Goal: Task Accomplishment & Management: Use online tool/utility

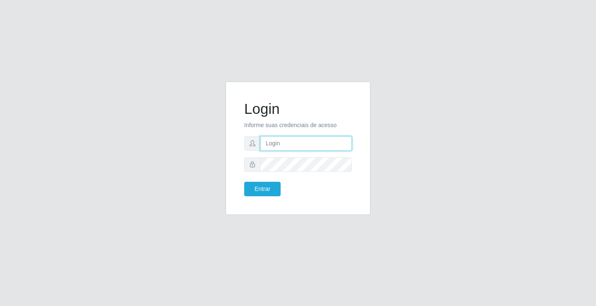
drag, startPoint x: 0, startPoint y: 0, endPoint x: 285, endPoint y: 140, distance: 317.5
click at [285, 140] on input "text" at bounding box center [305, 143] width 91 height 14
type input "ediane@ideal"
click at [244, 182] on button "Entrar" at bounding box center [262, 189] width 36 height 14
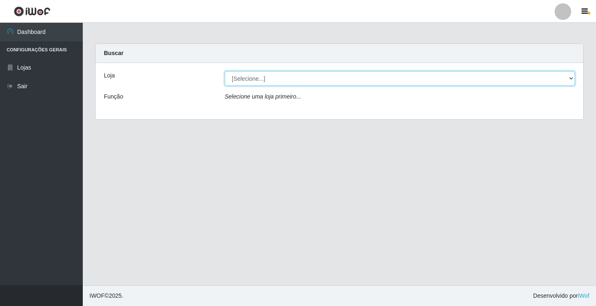
click at [252, 74] on select "[Selecione...] Ideal - Conceição" at bounding box center [400, 78] width 350 height 14
select select "231"
click at [225, 71] on select "[Selecione...] Ideal - Conceição" at bounding box center [400, 78] width 350 height 14
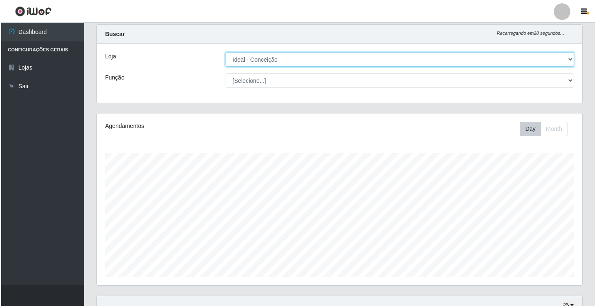
scroll to position [207, 0]
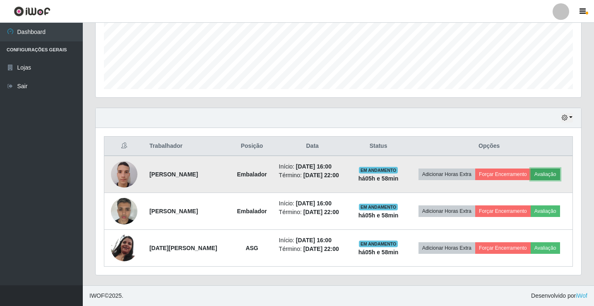
click at [555, 174] on button "Avaliação" at bounding box center [544, 174] width 29 height 12
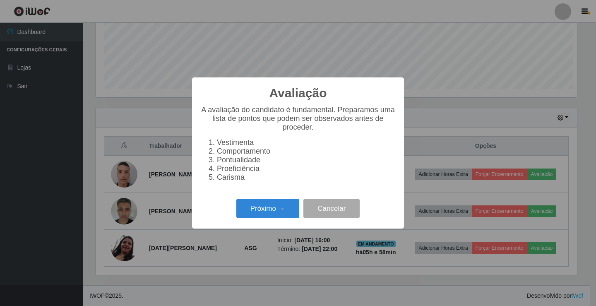
scroll to position [172, 481]
click at [273, 211] on button "Próximo →" at bounding box center [267, 208] width 63 height 19
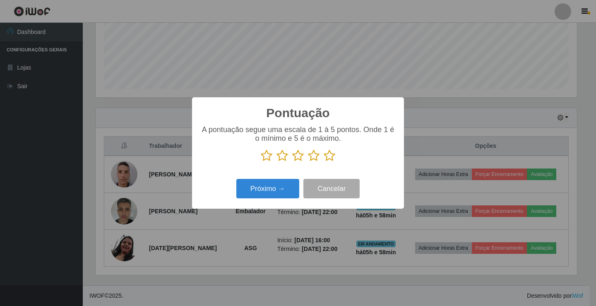
click at [333, 159] on icon at bounding box center [329, 155] width 12 height 12
click at [323, 162] on input "radio" at bounding box center [323, 162] width 0 height 0
click at [267, 194] on button "Próximo →" at bounding box center [267, 188] width 63 height 19
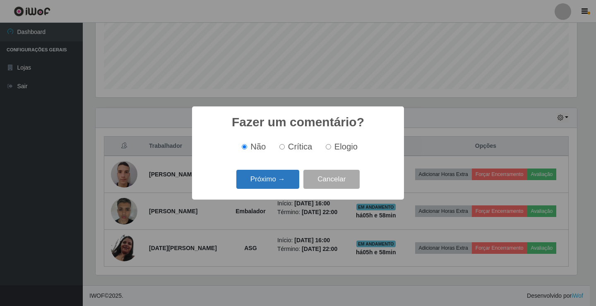
click at [275, 183] on button "Próximo →" at bounding box center [267, 179] width 63 height 19
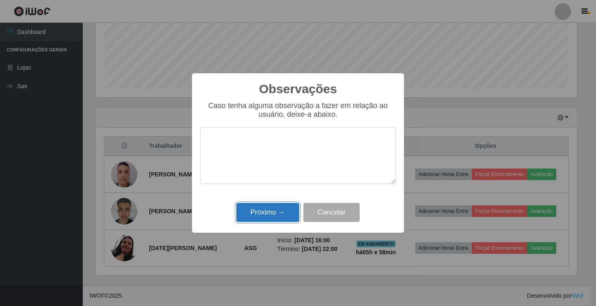
click at [278, 209] on button "Próximo →" at bounding box center [267, 212] width 63 height 19
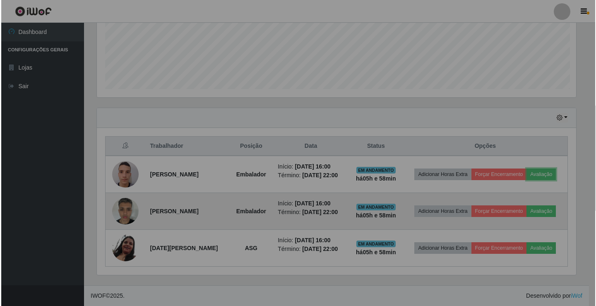
scroll to position [172, 485]
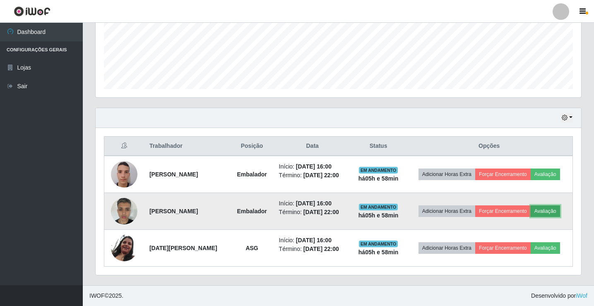
click at [549, 210] on button "Avaliação" at bounding box center [544, 211] width 29 height 12
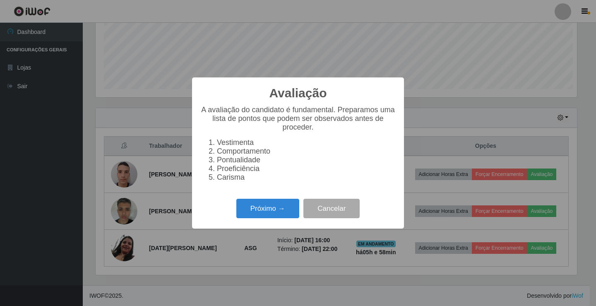
scroll to position [172, 481]
click at [288, 213] on button "Próximo →" at bounding box center [267, 208] width 63 height 19
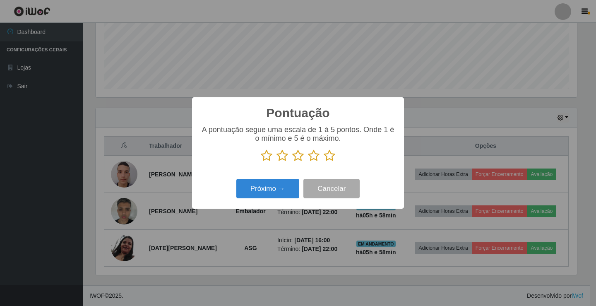
click at [330, 158] on icon at bounding box center [329, 155] width 12 height 12
click at [323, 162] on input "radio" at bounding box center [323, 162] width 0 height 0
click at [273, 205] on div "Pontuação × A pontuação segue uma escala de 1 à 5 pontos. Onde 1 é o mínimo e 5…" at bounding box center [298, 152] width 212 height 111
click at [280, 192] on button "Próximo →" at bounding box center [267, 188] width 63 height 19
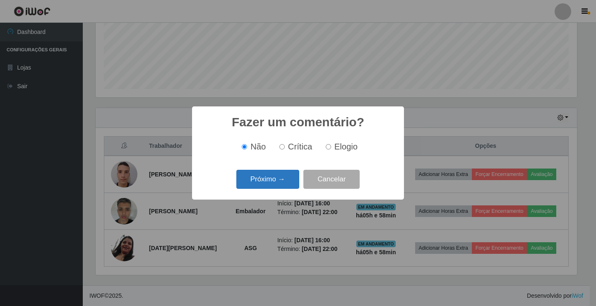
click at [282, 182] on button "Próximo →" at bounding box center [267, 179] width 63 height 19
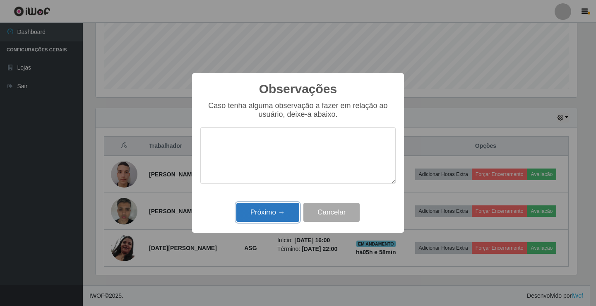
click at [281, 209] on button "Próximo →" at bounding box center [267, 212] width 63 height 19
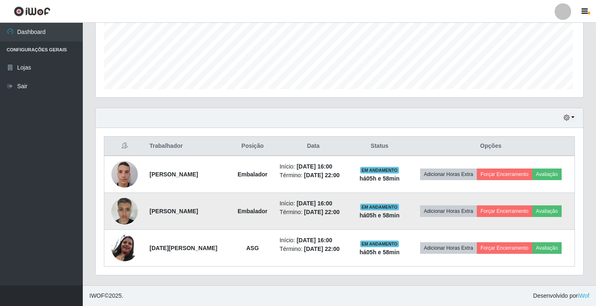
scroll to position [172, 485]
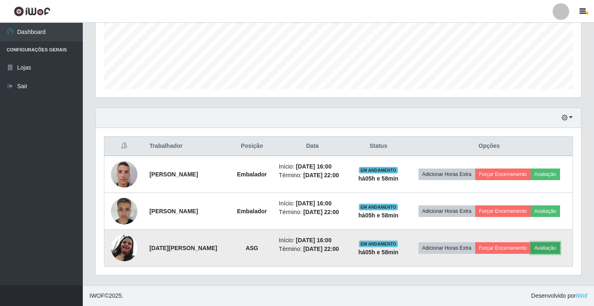
click at [560, 249] on button "Avaliação" at bounding box center [544, 248] width 29 height 12
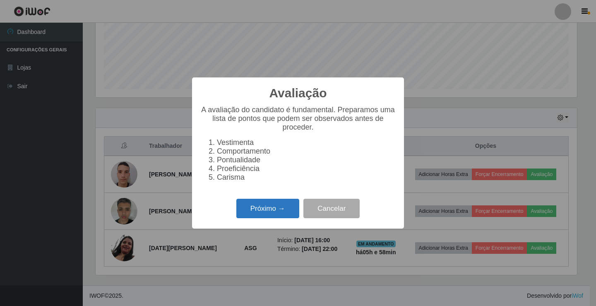
click at [275, 207] on button "Próximo →" at bounding box center [267, 208] width 63 height 19
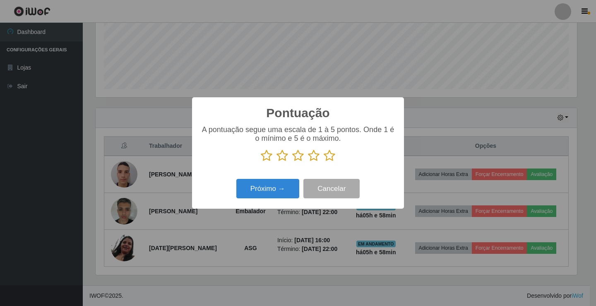
click at [327, 160] on icon at bounding box center [329, 155] width 12 height 12
click at [323, 162] on input "radio" at bounding box center [323, 162] width 0 height 0
click at [278, 195] on button "Próximo →" at bounding box center [267, 188] width 63 height 19
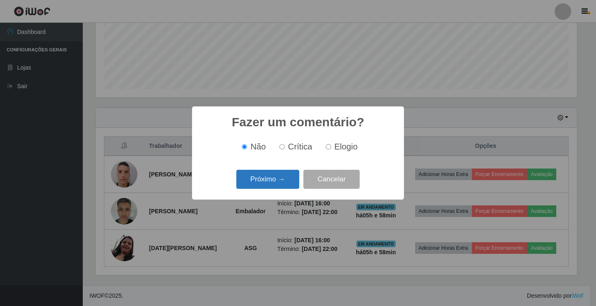
click at [277, 186] on button "Próximo →" at bounding box center [267, 179] width 63 height 19
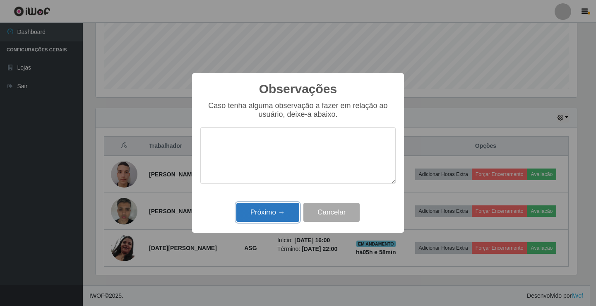
click at [283, 206] on button "Próximo →" at bounding box center [267, 212] width 63 height 19
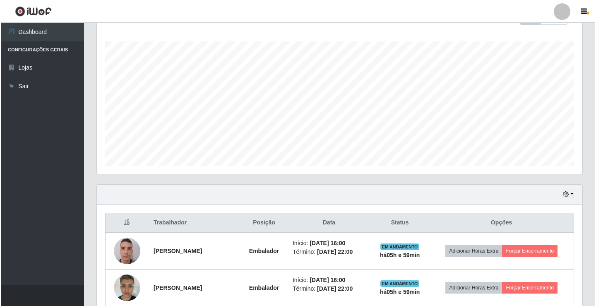
scroll to position [207, 0]
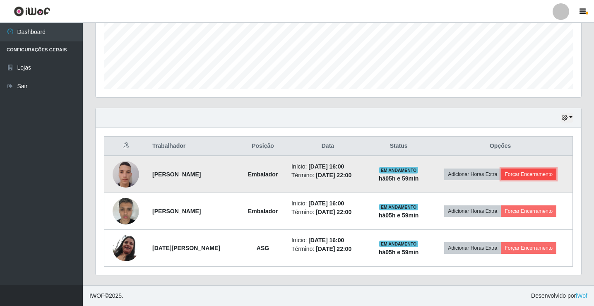
click at [522, 176] on button "Forçar Encerramento" at bounding box center [528, 174] width 55 height 12
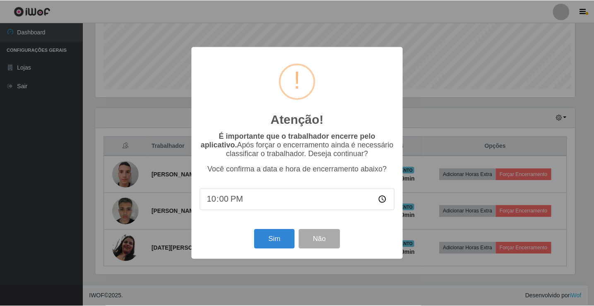
scroll to position [172, 481]
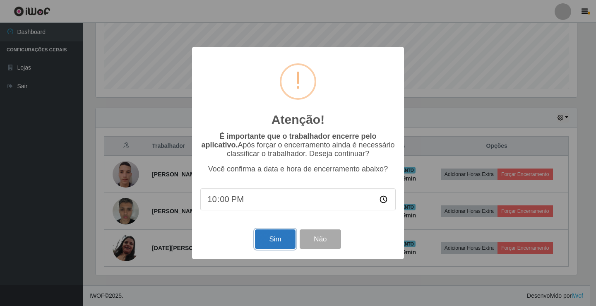
click at [281, 239] on button "Sim" at bounding box center [275, 238] width 40 height 19
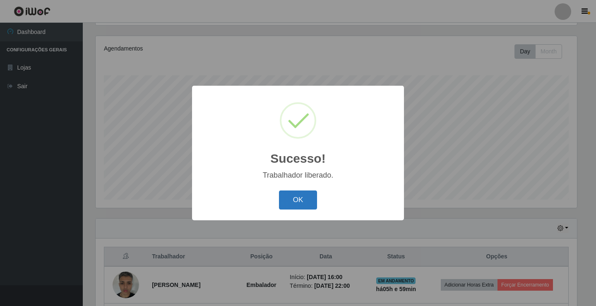
click at [295, 194] on button "OK" at bounding box center [298, 199] width 38 height 19
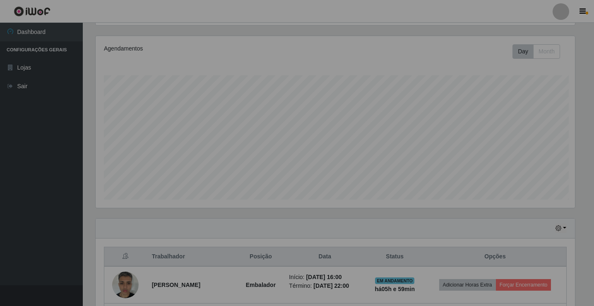
scroll to position [0, 0]
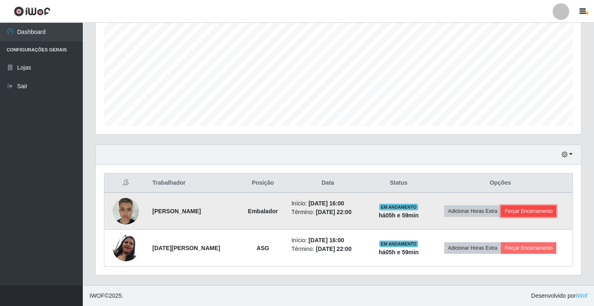
click at [534, 208] on button "Forçar Encerramento" at bounding box center [528, 211] width 55 height 12
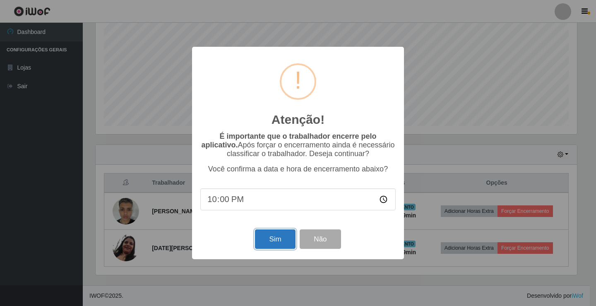
click at [282, 238] on button "Sim" at bounding box center [275, 238] width 40 height 19
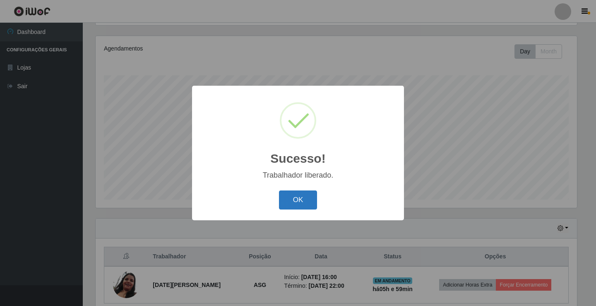
click at [297, 199] on button "OK" at bounding box center [298, 199] width 38 height 19
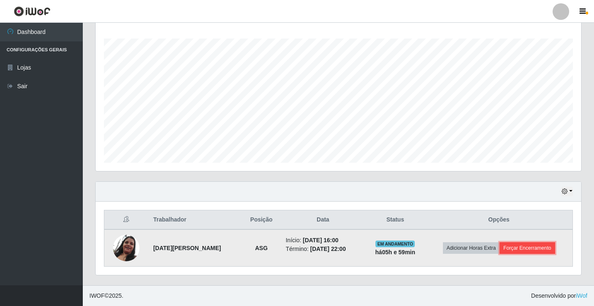
click at [553, 252] on button "Forçar Encerramento" at bounding box center [526, 248] width 55 height 12
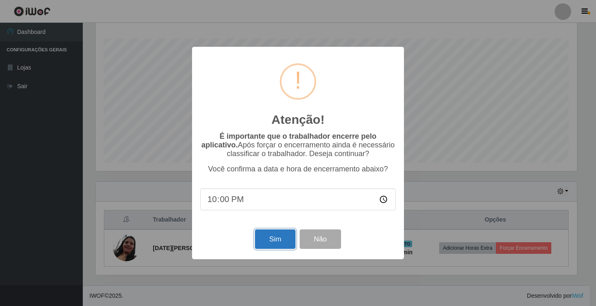
click at [274, 232] on button "Sim" at bounding box center [275, 238] width 40 height 19
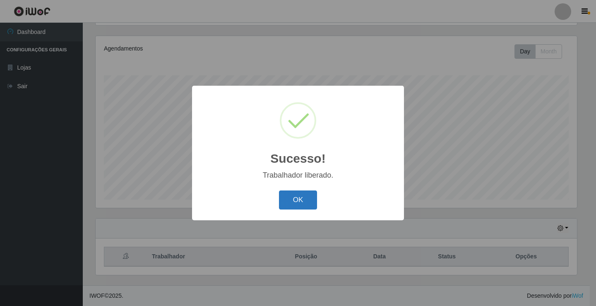
click at [305, 196] on button "OK" at bounding box center [298, 199] width 38 height 19
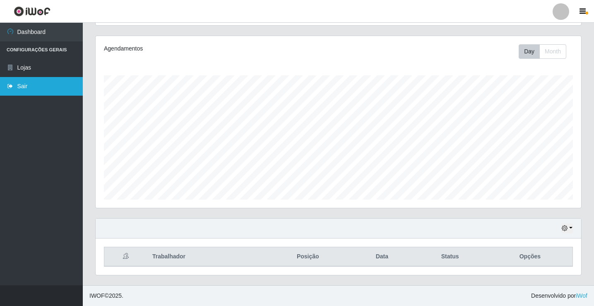
click at [27, 84] on link "Sair" at bounding box center [41, 86] width 83 height 19
